Goal: Transaction & Acquisition: Purchase product/service

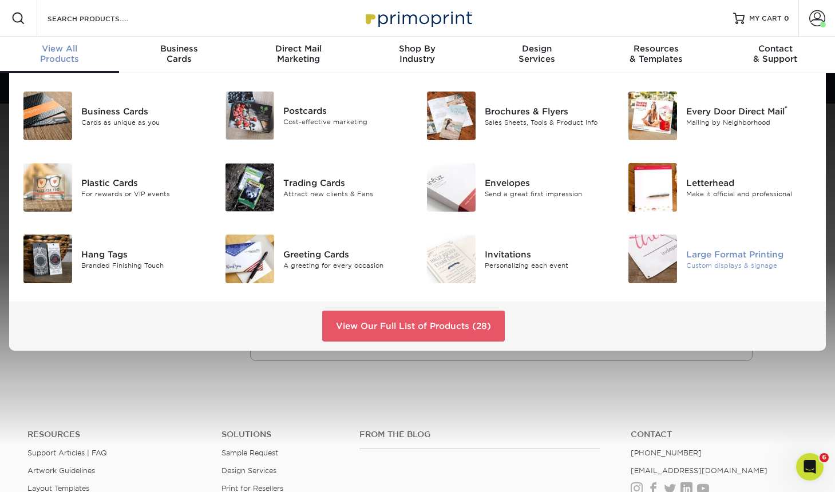
click at [714, 265] on div "Custom displays & signage" at bounding box center [749, 265] width 126 height 10
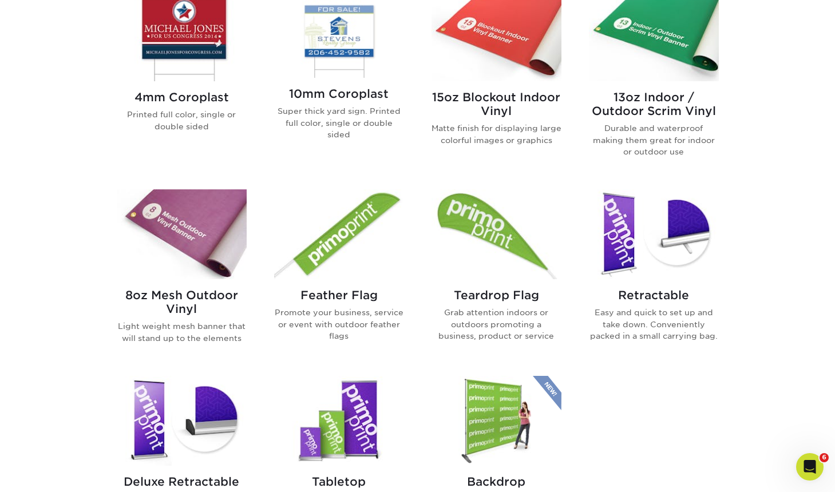
click at [193, 46] on img at bounding box center [182, 36] width 130 height 90
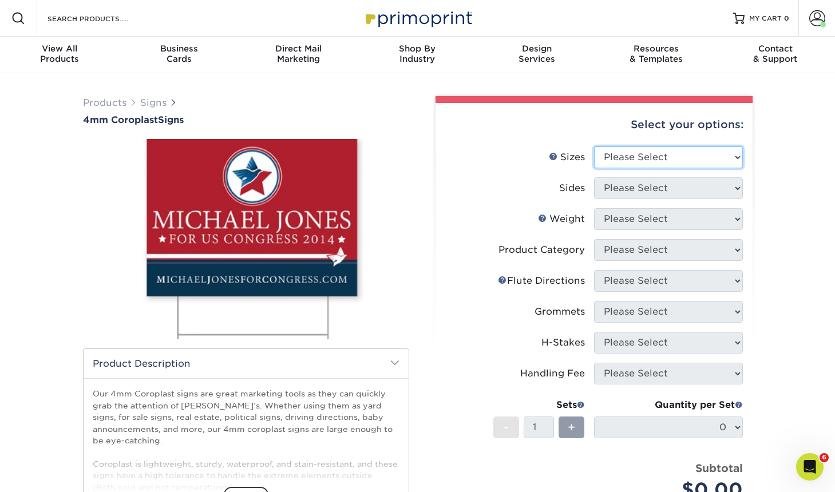
click at [651, 157] on select "Please Select 12" x 18" 18" x 24" 24" x 24" 24" x 36"" at bounding box center [668, 157] width 149 height 22
select select "18.00x24.00"
click at [594, 146] on select "Please Select 12" x 18" 18" x 24" 24" x 24" 24" x 36"" at bounding box center [668, 157] width 149 height 22
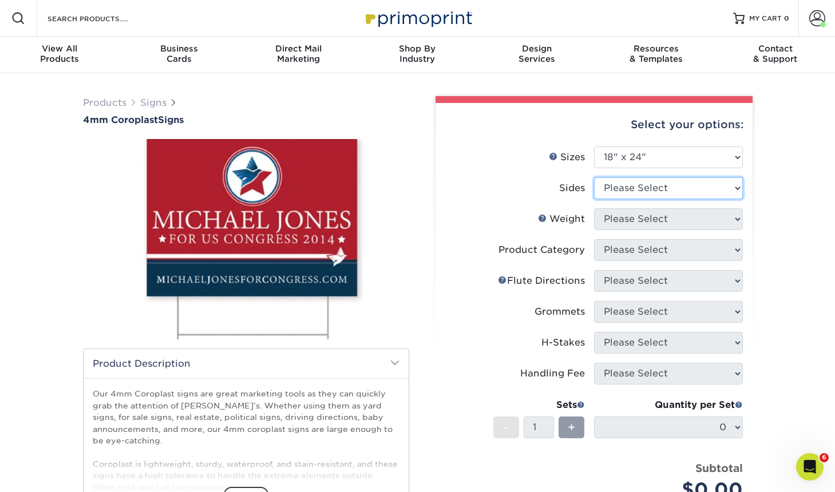
click at [640, 185] on select "Please Select Print Both Sides Print Front Only" at bounding box center [668, 188] width 149 height 22
select select "13abbda7-1d64-4f25-8bb2-c179b224825d"
click at [594, 177] on select "Please Select Print Both Sides Print Front Only" at bounding box center [668, 188] width 149 height 22
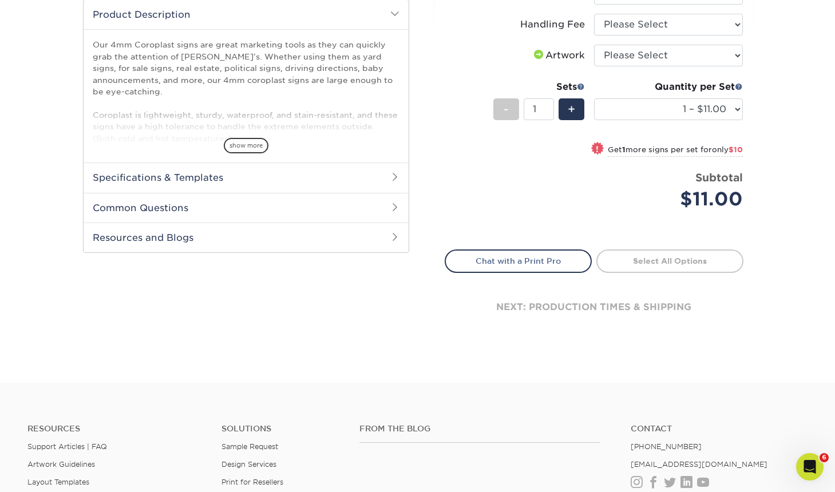
scroll to position [212, 0]
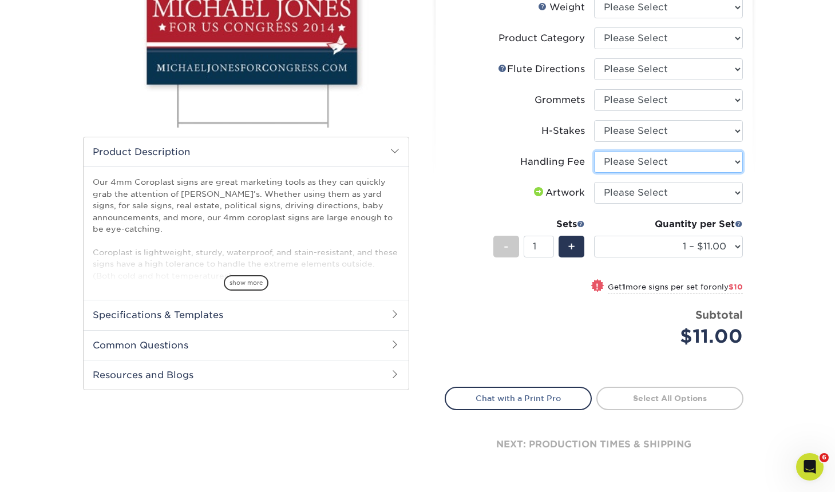
click at [620, 156] on select "Please Select Handling Fee" at bounding box center [668, 162] width 149 height 22
select select "ab74c079-444c-4260-ae6a-e09bdee8073c"
click at [594, 151] on select "Please Select Handling Fee" at bounding box center [668, 162] width 149 height 22
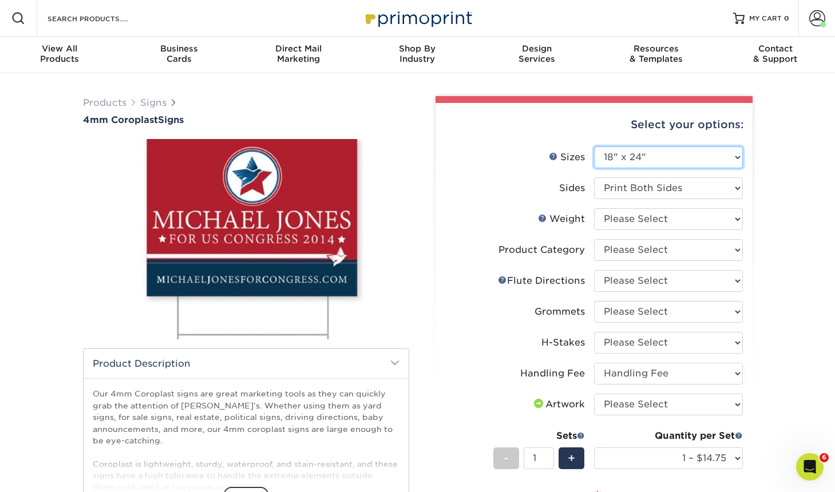
click at [648, 164] on select "Please Select 12" x 18" 18" x 24" 24" x 24" 24" x 36"" at bounding box center [668, 157] width 149 height 22
select select "24.00x36.00"
click at [594, 146] on select "Please Select 12" x 18" 18" x 24" 24" x 24" 24" x 36"" at bounding box center [668, 157] width 149 height 22
select select "-1"
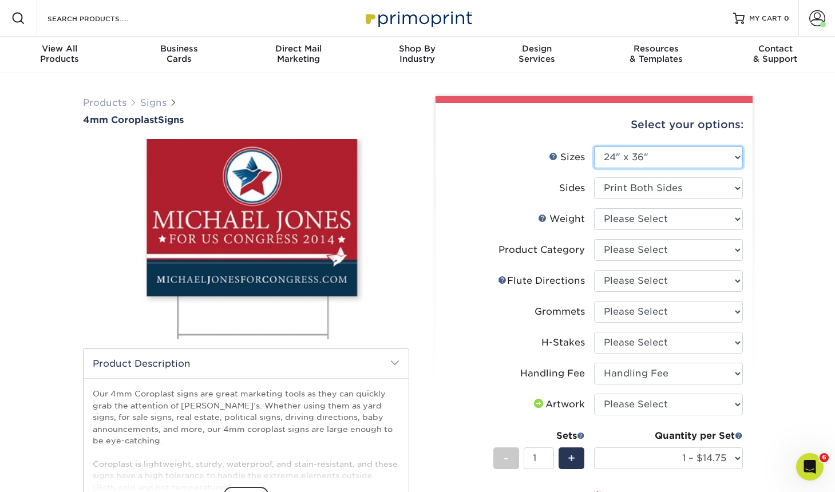
select select "-1"
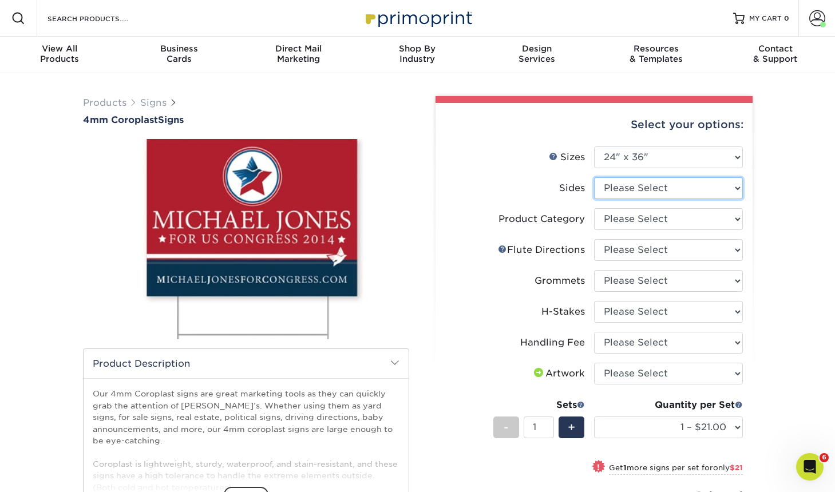
click at [627, 185] on select "Please Select Print Both Sides Print Front Only" at bounding box center [668, 188] width 149 height 22
select select "32d3c223-f82c-492b-b915-ba065a00862f"
click at [594, 177] on select "Please Select Print Both Sides Print Front Only" at bounding box center [668, 188] width 149 height 22
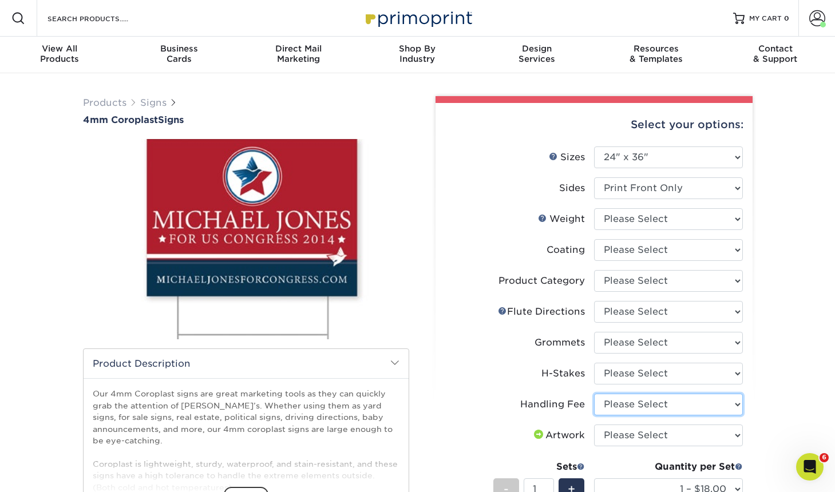
click at [647, 406] on select "Please Select Handling Fee" at bounding box center [668, 405] width 149 height 22
select select "ab74c079-444c-4260-ae6a-e09bdee8073c"
click at [594, 394] on select "Please Select Handling Fee" at bounding box center [668, 405] width 149 height 22
click at [446, 154] on label "Sizes Help Sizes" at bounding box center [519, 157] width 149 height 22
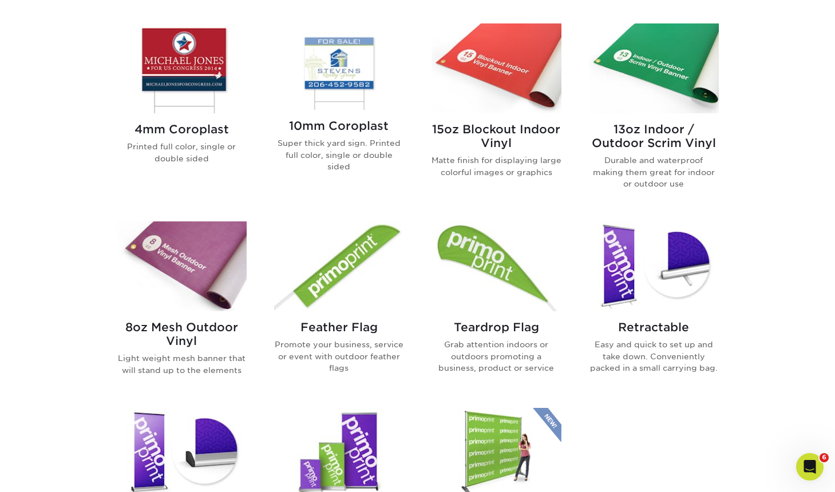
scroll to position [336, 0]
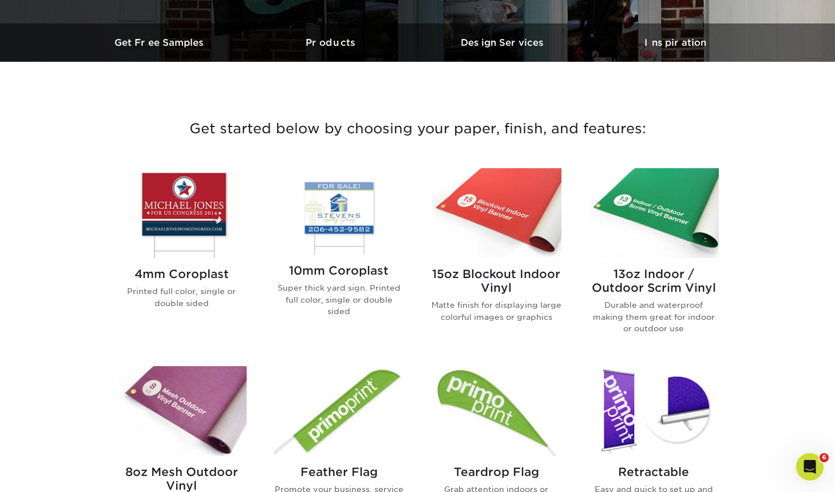
click at [687, 230] on img at bounding box center [654, 213] width 130 height 90
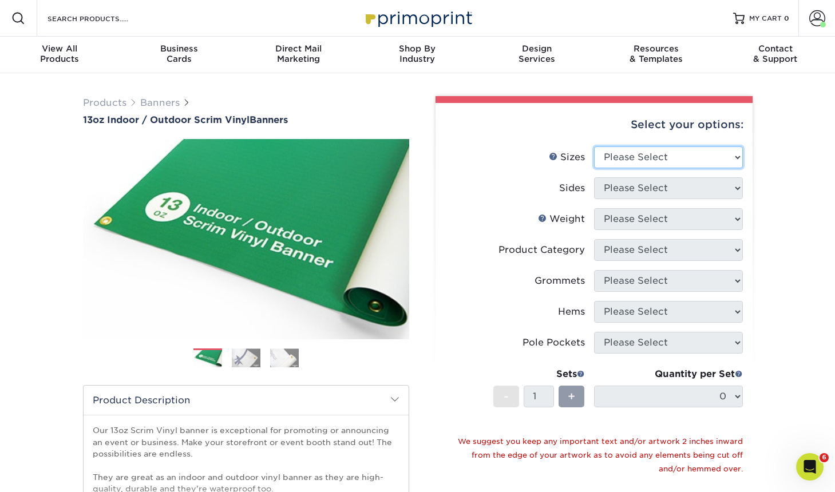
click at [652, 165] on select "Please Select 24" x 36" 24" x 48" 36" x 48" 36" x 60" 36" x 72" 36" x 96" 36" x…" at bounding box center [668, 157] width 149 height 22
select select "48.00x96.00"
click at [594, 146] on select "Please Select 24" x 36" 24" x 48" 36" x 48" 36" x 60" 36" x 72" 36" x 96" 36" x…" at bounding box center [668, 157] width 149 height 22
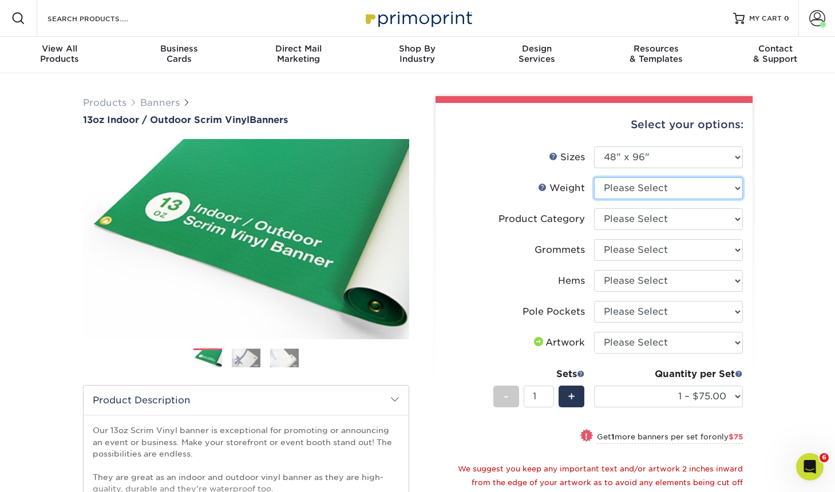
click at [650, 191] on select "Please Select 13OZ" at bounding box center [668, 188] width 149 height 22
select select "13OZ"
click at [594, 177] on select "Please Select 13OZ" at bounding box center [668, 188] width 149 height 22
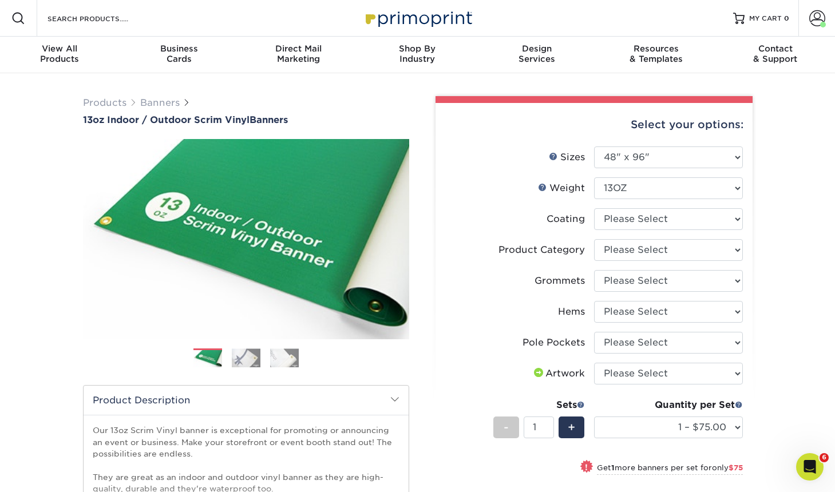
click at [612, 292] on li "Grommets Please Select No Grommets Yes, Grommet All 4 Corners Yes, Grommets Eve…" at bounding box center [594, 285] width 298 height 31
click at [614, 284] on select "Please Select No Grommets Yes, Grommet All 4 Corners Yes, Grommets Every 1 ft. …" at bounding box center [668, 281] width 149 height 22
select select "844af484-45a3-48a0-88de-19e51b139d69"
click at [594, 270] on select "Please Select No Grommets Yes, Grommet All 4 Corners Yes, Grommets Every 1 ft. …" at bounding box center [668, 281] width 149 height 22
click at [802, 369] on div "Products Banners 13oz Indoor / Outdoor Scrim Vinyl Banners Previous Next" at bounding box center [417, 416] width 835 height 687
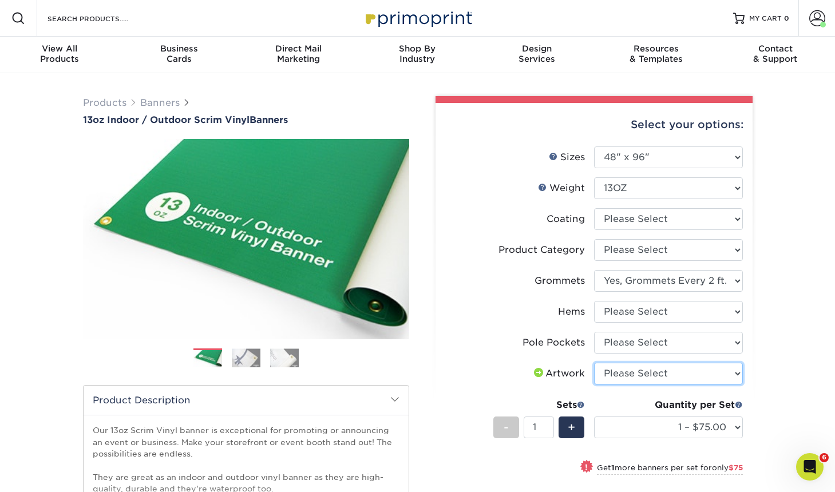
click at [635, 378] on select "Please Select I will upload files I need a design - $50" at bounding box center [668, 374] width 149 height 22
select select "upload"
click at [594, 363] on select "Please Select I will upload files I need a design - $50" at bounding box center [668, 374] width 149 height 22
click at [775, 374] on div "Products Banners 13oz Indoor / Outdoor Scrim Vinyl Banners Previous Next" at bounding box center [417, 416] width 835 height 687
click at [631, 343] on select "Please Select No Pole Pockets 2 in. Left and Right 2 in. Top and Bottom 4 in. L…" at bounding box center [668, 343] width 149 height 22
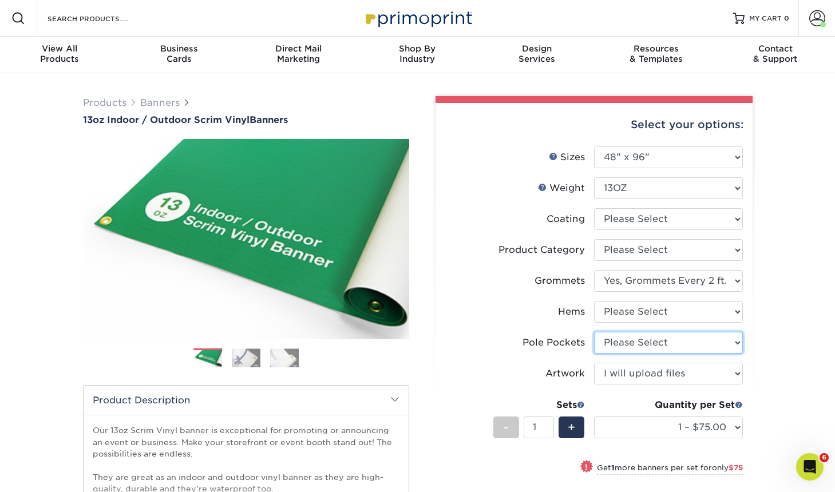
select select "462c5fe9-21e9-49a0-afb4-1c6e8664fe13"
click at [594, 332] on select "Please Select No Pole Pockets 2 in. Left and Right 2 in. Top and Bottom 4 in. L…" at bounding box center [668, 343] width 149 height 22
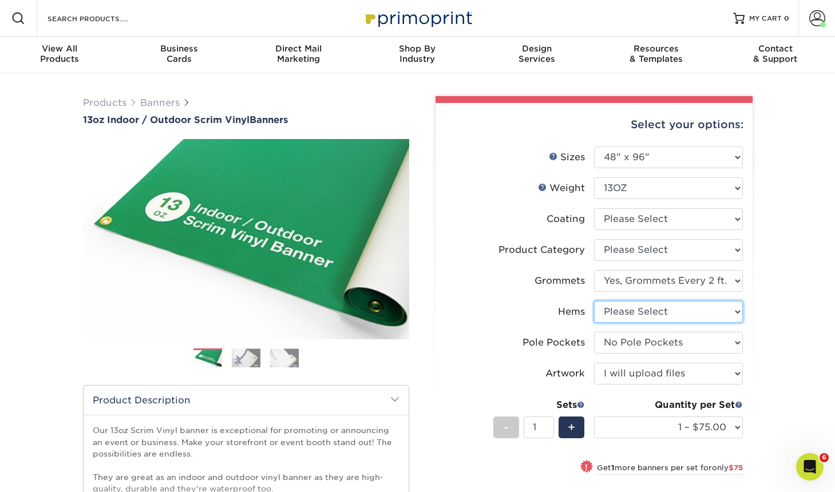
click at [623, 314] on select "Please Select No Hems/Pole Pockets Yes, Hems Top and Bottom Only Yes, Hems All …" at bounding box center [668, 312] width 149 height 22
select select "799b34bf-ff99-4291-b254-51157b744628"
click at [594, 301] on select "Please Select No Hems/Pole Pockets Yes, Hems Top and Bottom Only Yes, Hems All …" at bounding box center [668, 312] width 149 height 22
